Goal: Task Accomplishment & Management: Manage account settings

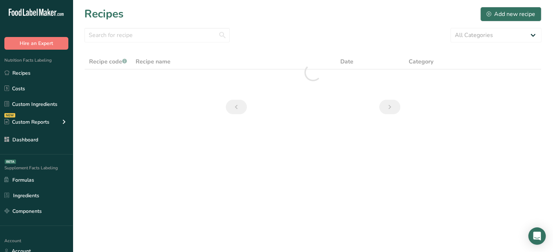
click at [49, 229] on div ".a-20{fill:#fff;} Hire an Expert Nutrition Facts Labeling Recipes Costs Custom …" at bounding box center [36, 126] width 73 height 252
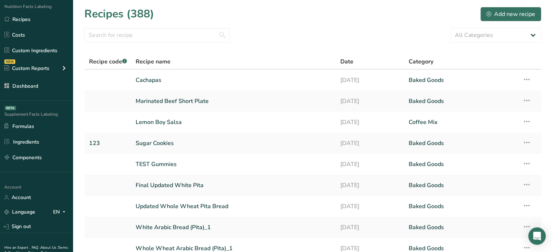
scroll to position [53, 0]
click at [38, 92] on link "Dashboard" at bounding box center [36, 87] width 73 height 14
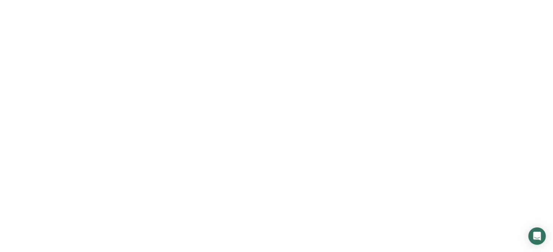
click at [38, 92] on link "Dashboard" at bounding box center [36, 87] width 73 height 14
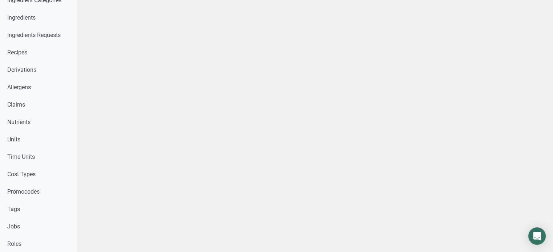
scroll to position [413, 0]
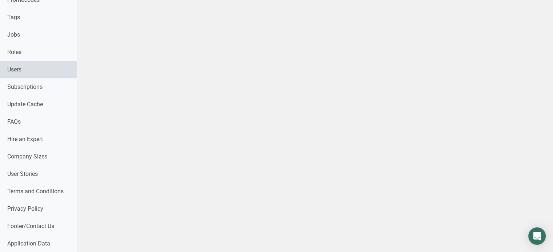
click at [34, 72] on link "Users" at bounding box center [38, 69] width 77 height 17
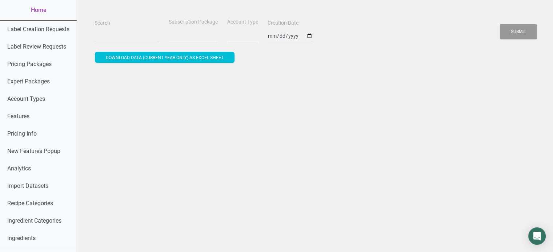
select select
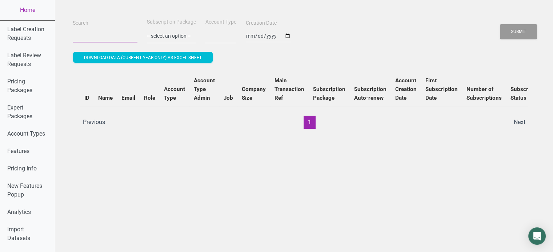
click at [116, 30] on input "Search" at bounding box center [105, 35] width 65 height 13
paste input "[PERSON_NAME][EMAIL_ADDRESS][DOMAIN_NAME]"
type input "[PERSON_NAME][EMAIL_ADDRESS][DOMAIN_NAME]"
select select
type input "[PERSON_NAME][EMAIL_ADDRESS][DOMAIN_NAME]"
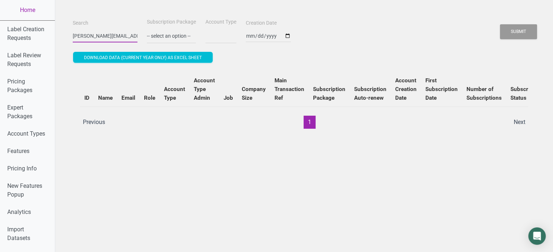
click at [500, 24] on button "Submit" at bounding box center [518, 31] width 37 height 15
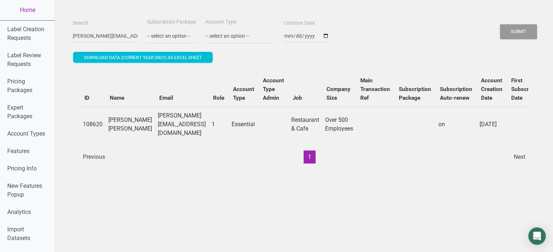
click at [235, 146] on div "ID Name Email Role Account Type Account Type Admin Job Company Size Main Transa…" at bounding box center [304, 118] width 448 height 92
click at [155, 128] on td "[PERSON_NAME][EMAIL_ADDRESS][DOMAIN_NAME]" at bounding box center [182, 124] width 54 height 35
copy td "[PERSON_NAME][EMAIL_ADDRESS][DOMAIN_NAME]"
